Goal: Obtain resource: Download file/media

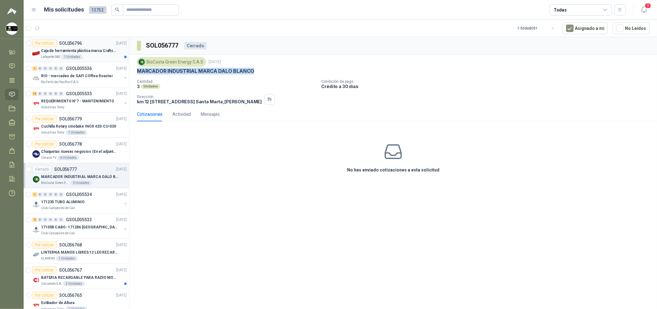
click at [69, 45] on p "SOL056796" at bounding box center [70, 43] width 23 height 4
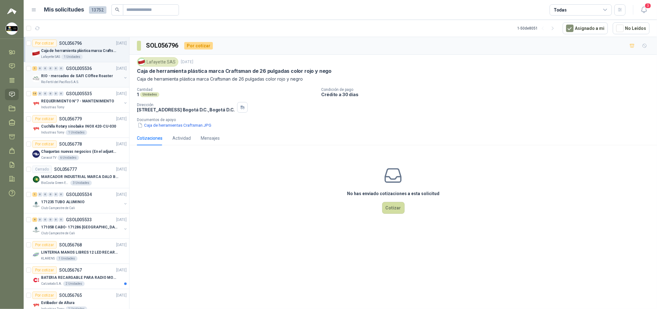
click at [105, 80] on div "Rio Fertil del Pacífico S.A.S." at bounding box center [81, 82] width 81 height 5
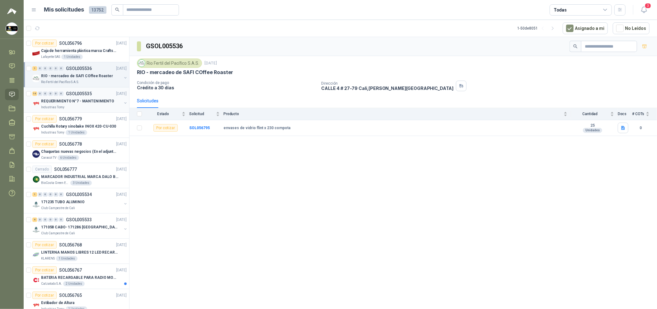
click at [104, 95] on div "14 0 0 0 0 0 GSOL005535 [DATE]" at bounding box center [80, 93] width 96 height 7
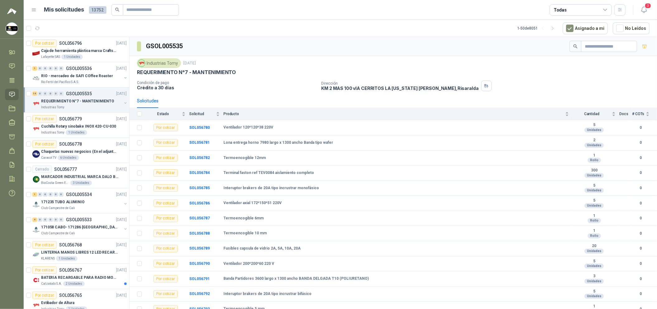
scroll to position [23, 0]
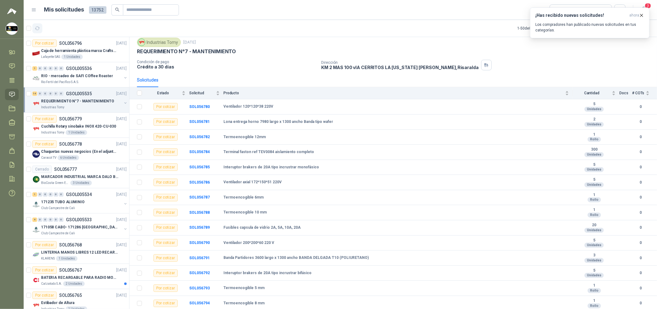
click at [34, 28] on button "button" at bounding box center [37, 28] width 10 height 10
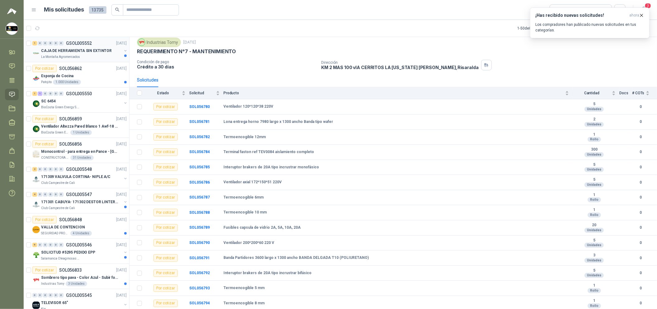
click at [96, 53] on p "CAJA DE HERRAMIENTA SIN EXTINTOR" at bounding box center [76, 51] width 71 height 6
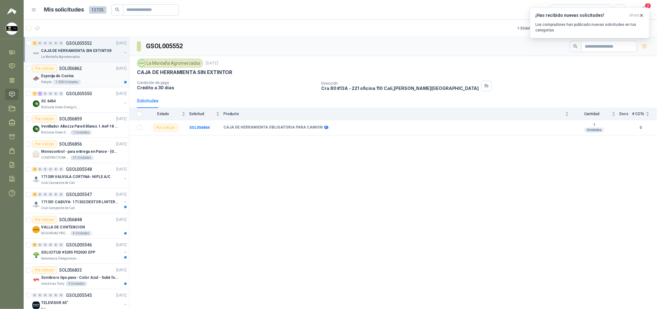
click at [95, 76] on div "Esponja de Cocina" at bounding box center [84, 75] width 86 height 7
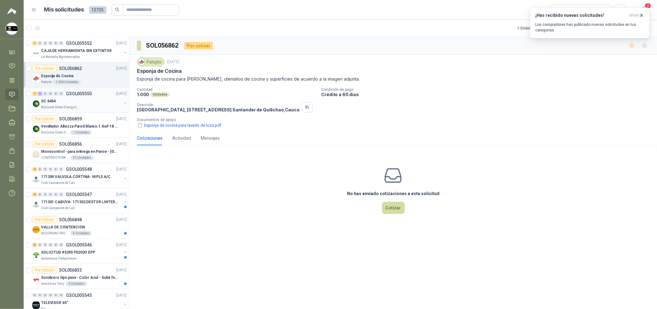
click at [98, 93] on div "1 1 0 0 0 0 GSOL005550 [DATE]" at bounding box center [80, 93] width 96 height 7
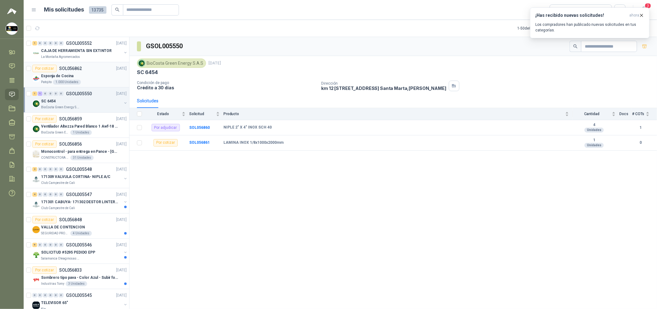
click at [102, 73] on div "Esponja de Cocina" at bounding box center [84, 75] width 86 height 7
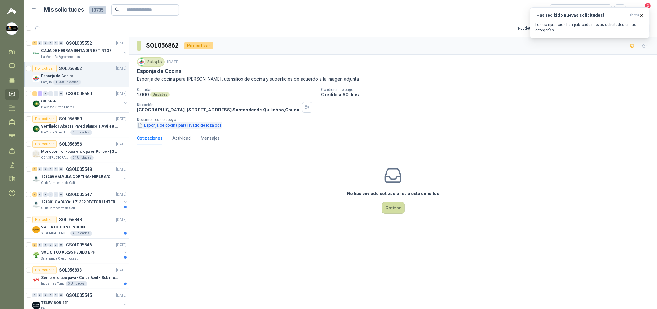
click at [176, 129] on button "Esponja de cocina para lavado de loza.pdf" at bounding box center [179, 125] width 85 height 7
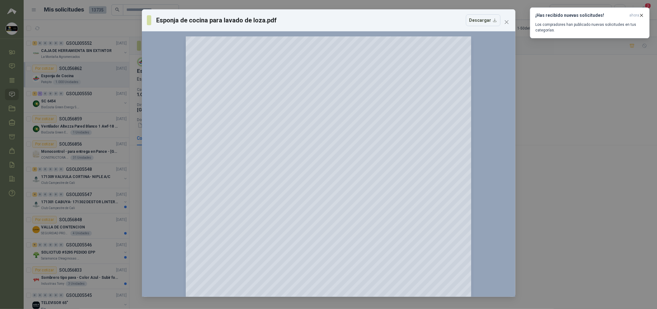
click at [611, 178] on div "Esponja de cocina para [PERSON_NAME].pdf Descargar 150 %" at bounding box center [328, 154] width 657 height 309
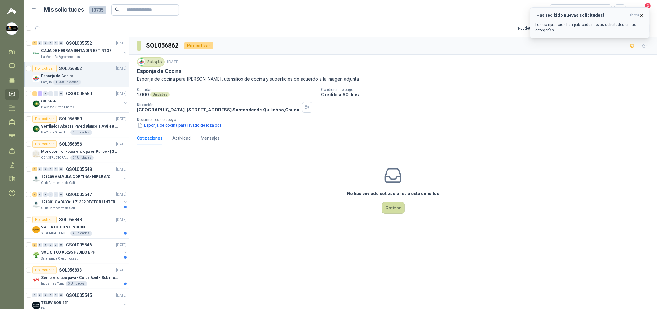
click at [642, 16] on icon "button" at bounding box center [641, 15] width 5 height 5
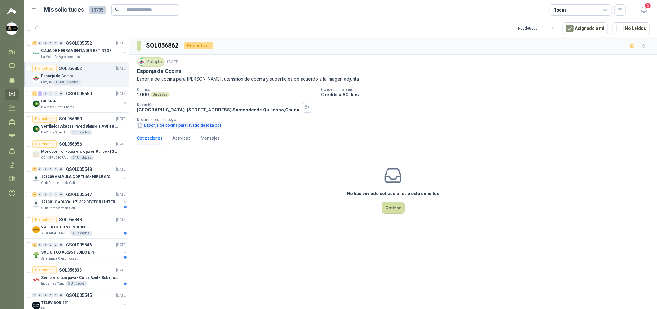
click at [160, 129] on button "Esponja de cocina para lavado de loza.pdf" at bounding box center [179, 125] width 85 height 7
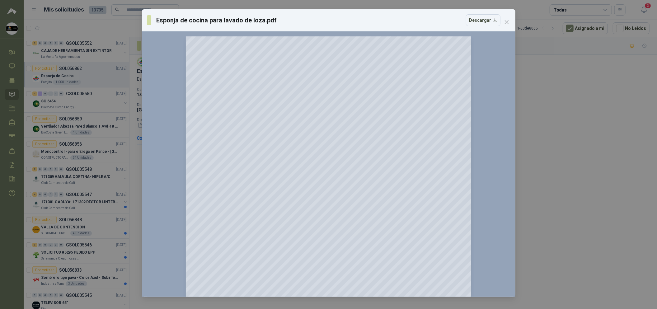
click at [580, 155] on div "Esponja de cocina para [PERSON_NAME].pdf Descargar 150 %" at bounding box center [328, 154] width 657 height 309
